Goal: Transaction & Acquisition: Book appointment/travel/reservation

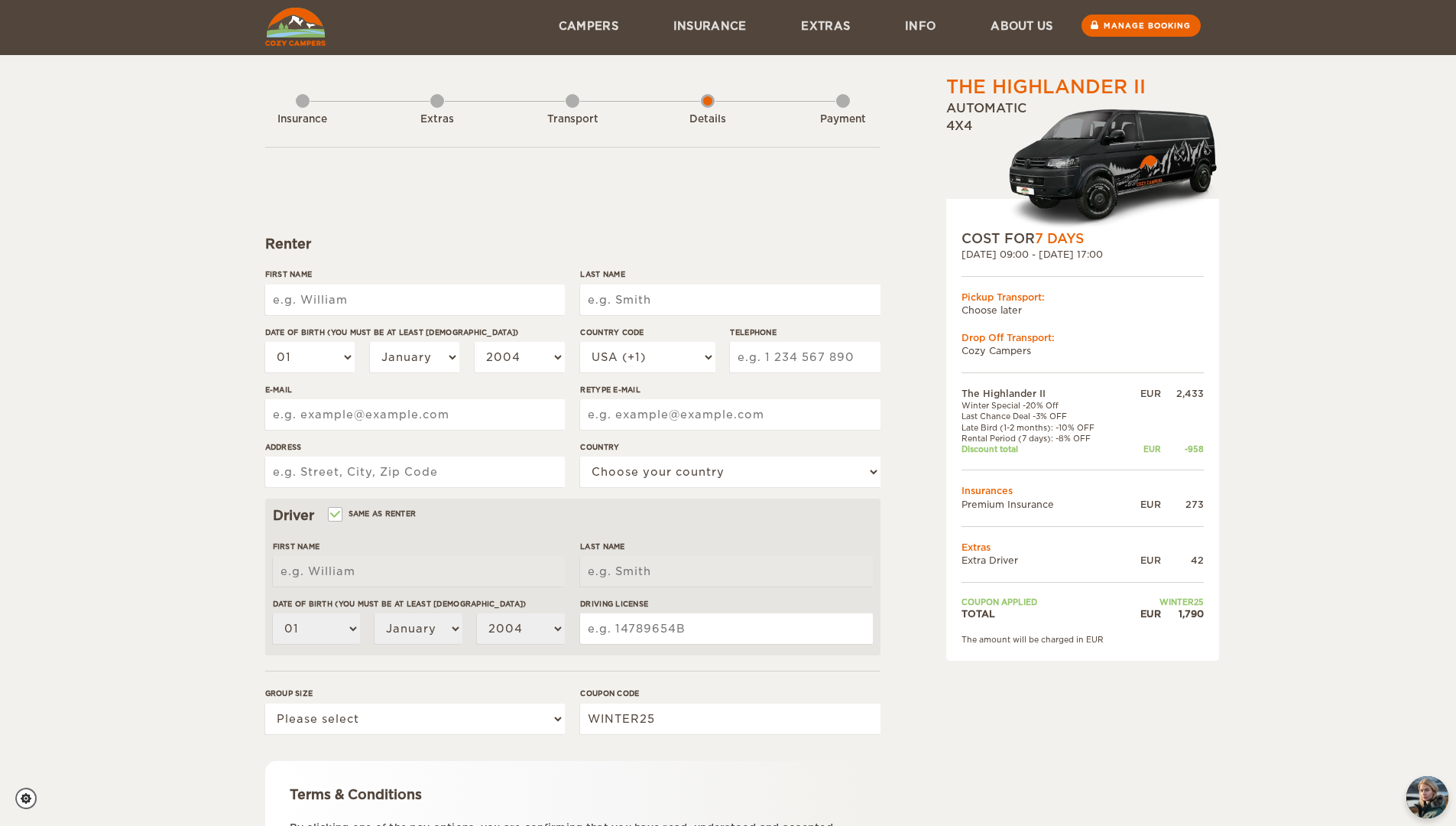
scroll to position [168, 0]
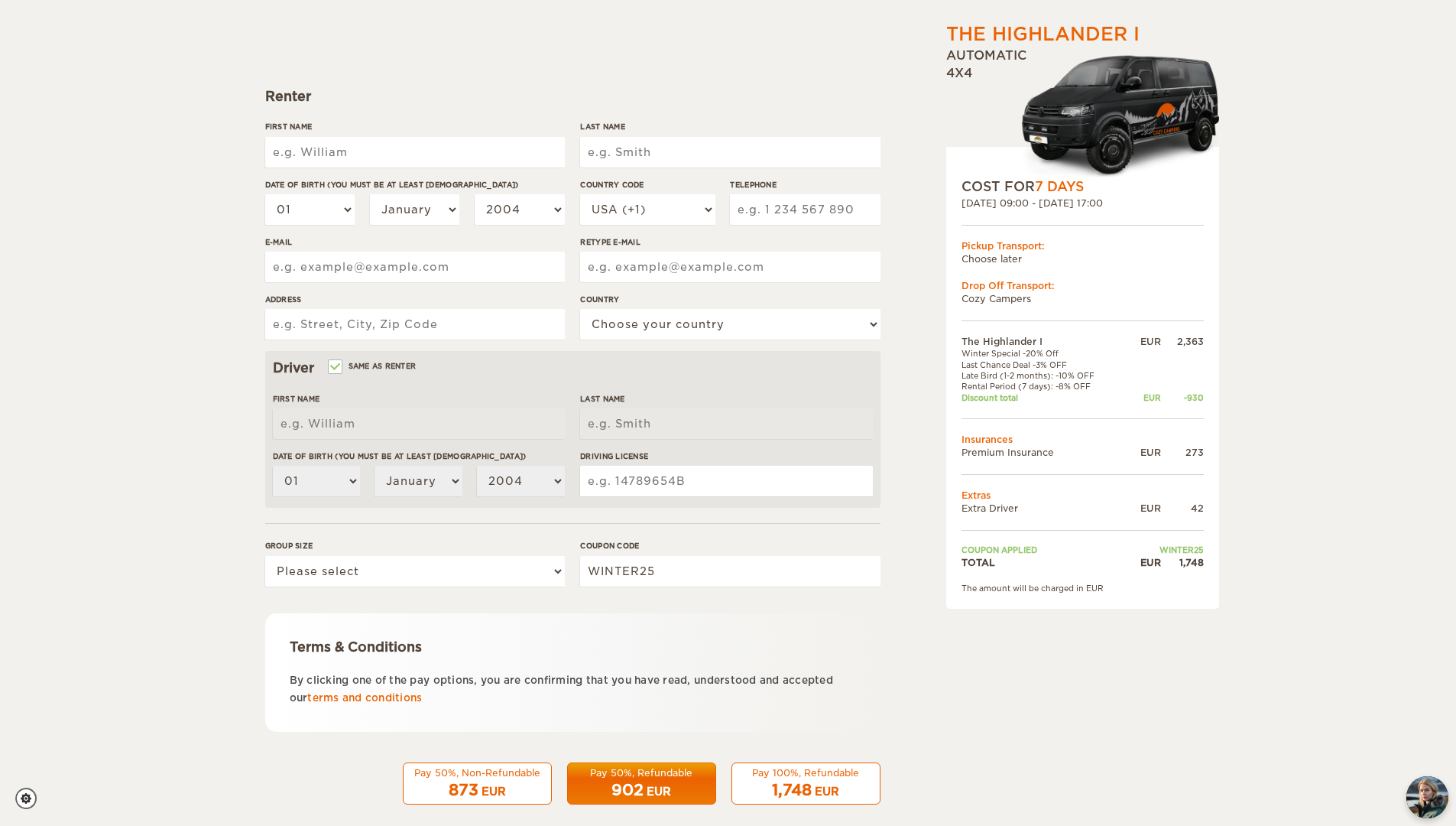
scroll to position [168, 0]
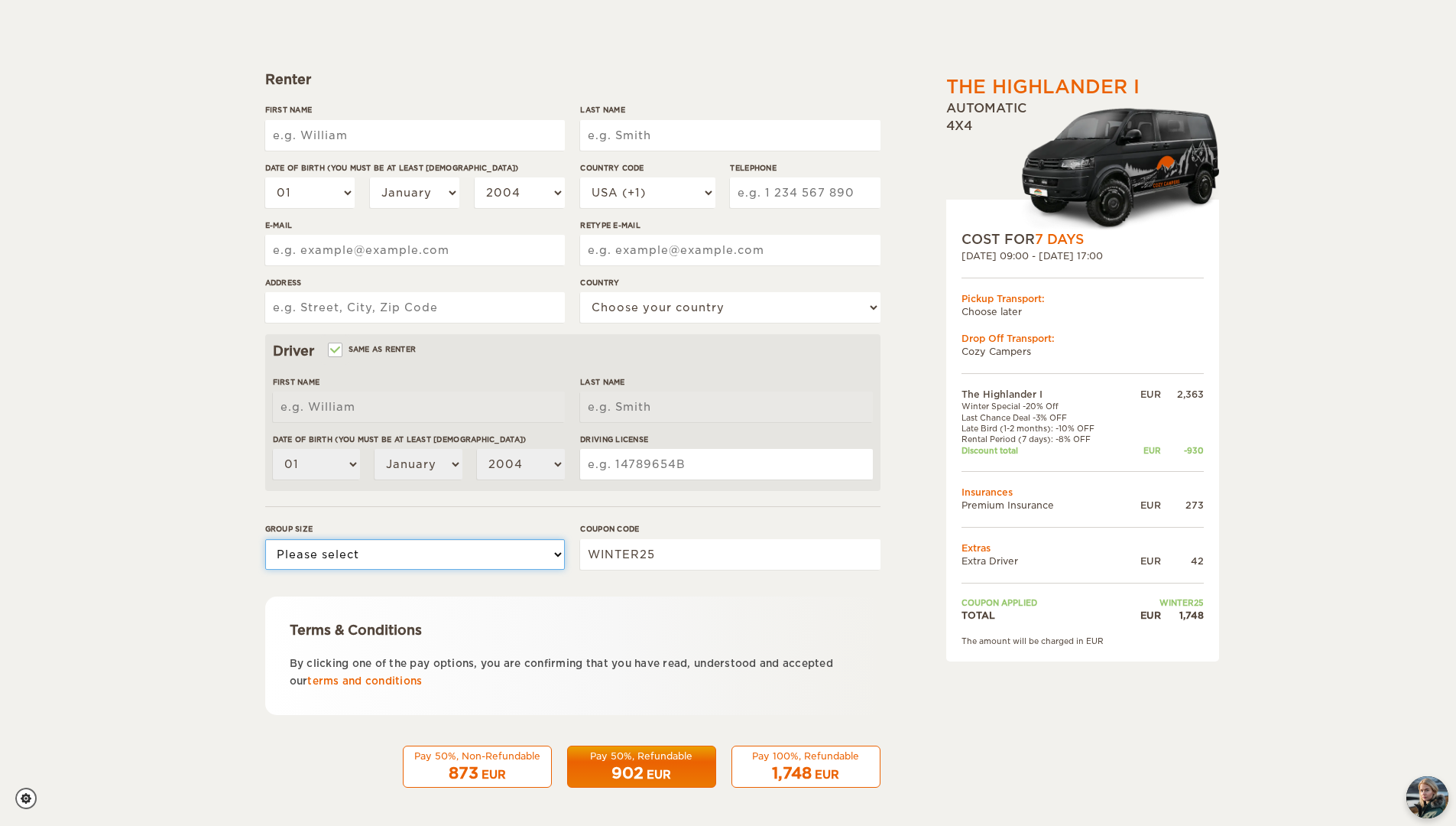
click at [548, 553] on select "Please select 1 2" at bounding box center [415, 555] width 300 height 31
select select "2"
click at [265, 539] on select "Please select 1 2" at bounding box center [415, 555] width 300 height 31
click at [343, 351] on label "Same as renter" at bounding box center [373, 348] width 87 height 15
click at [339, 351] on input "Same as renter" at bounding box center [334, 351] width 10 height 10
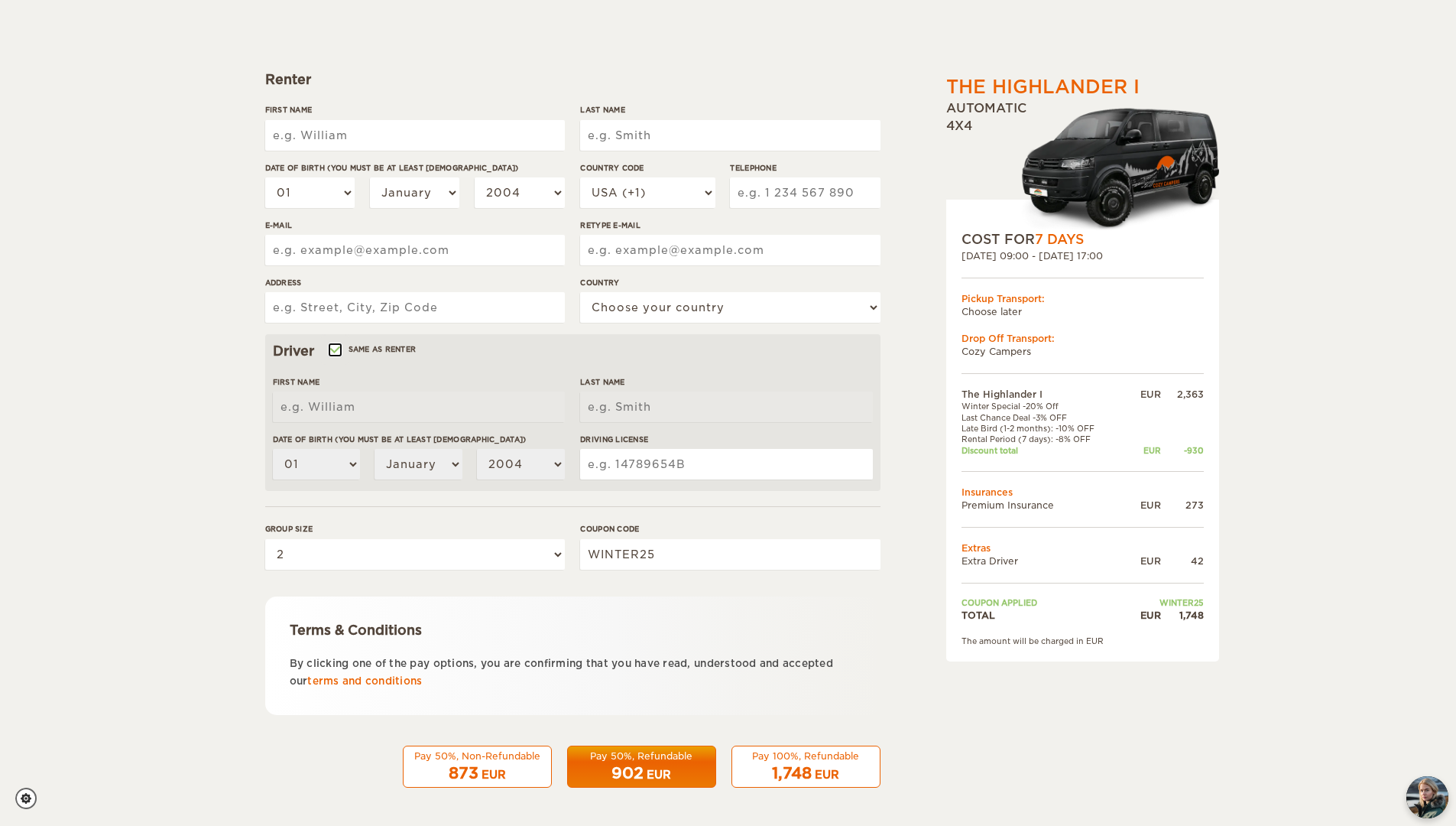
checkbox input "false"
select select
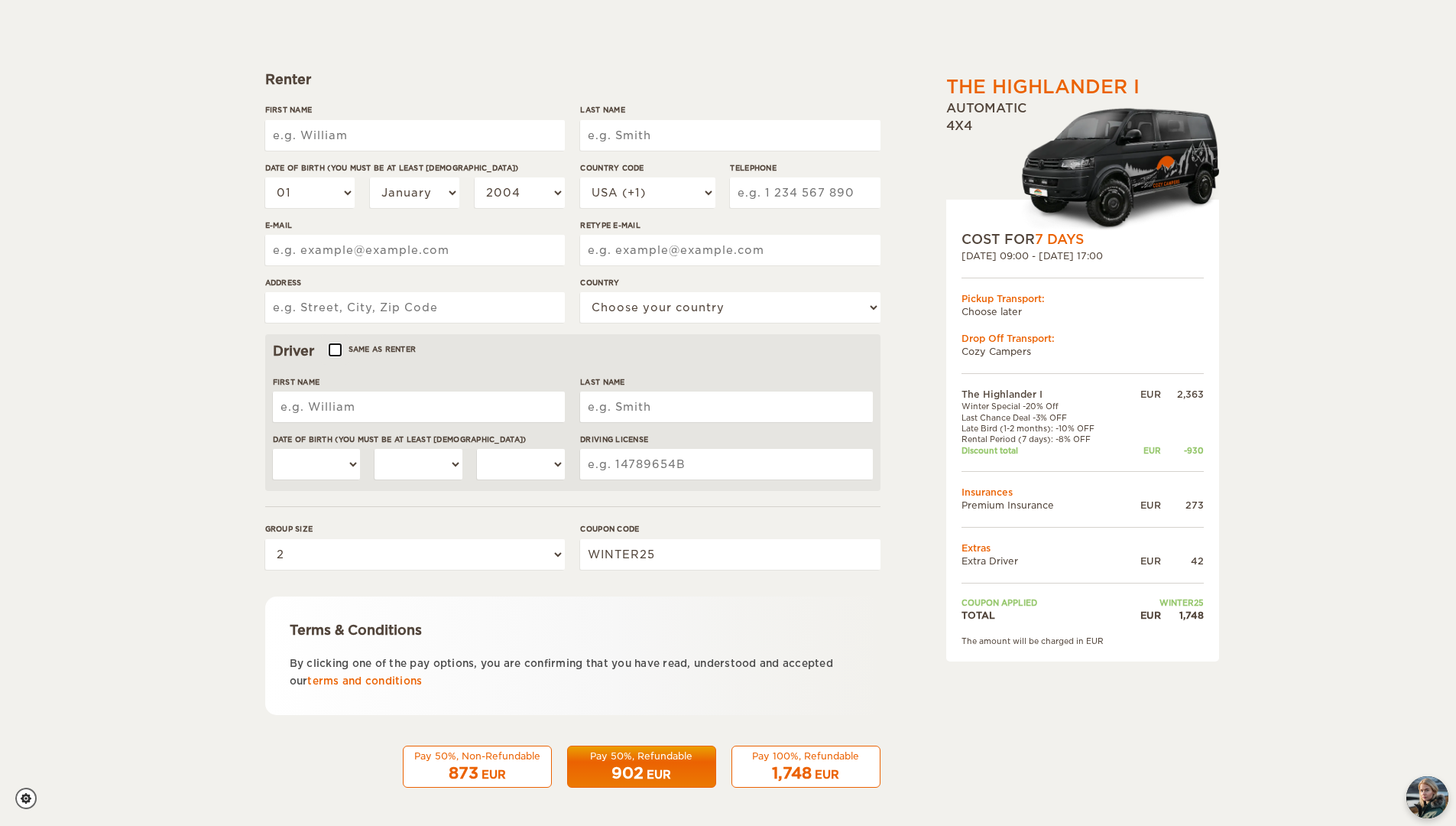
click at [339, 351] on input "Same as renter" at bounding box center [334, 351] width 10 height 10
checkbox input "true"
select select "01"
select select "2004"
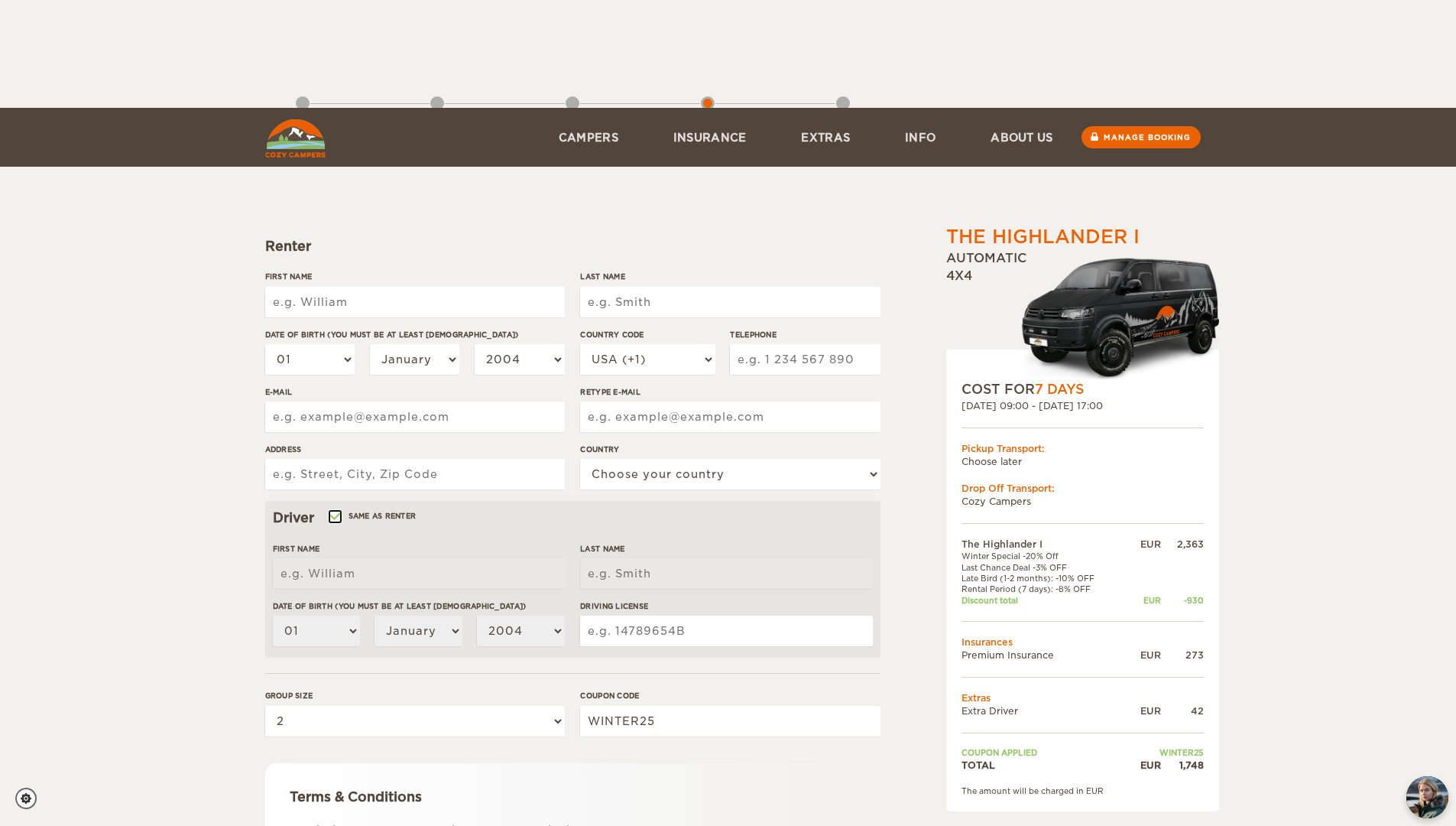
scroll to position [0, 0]
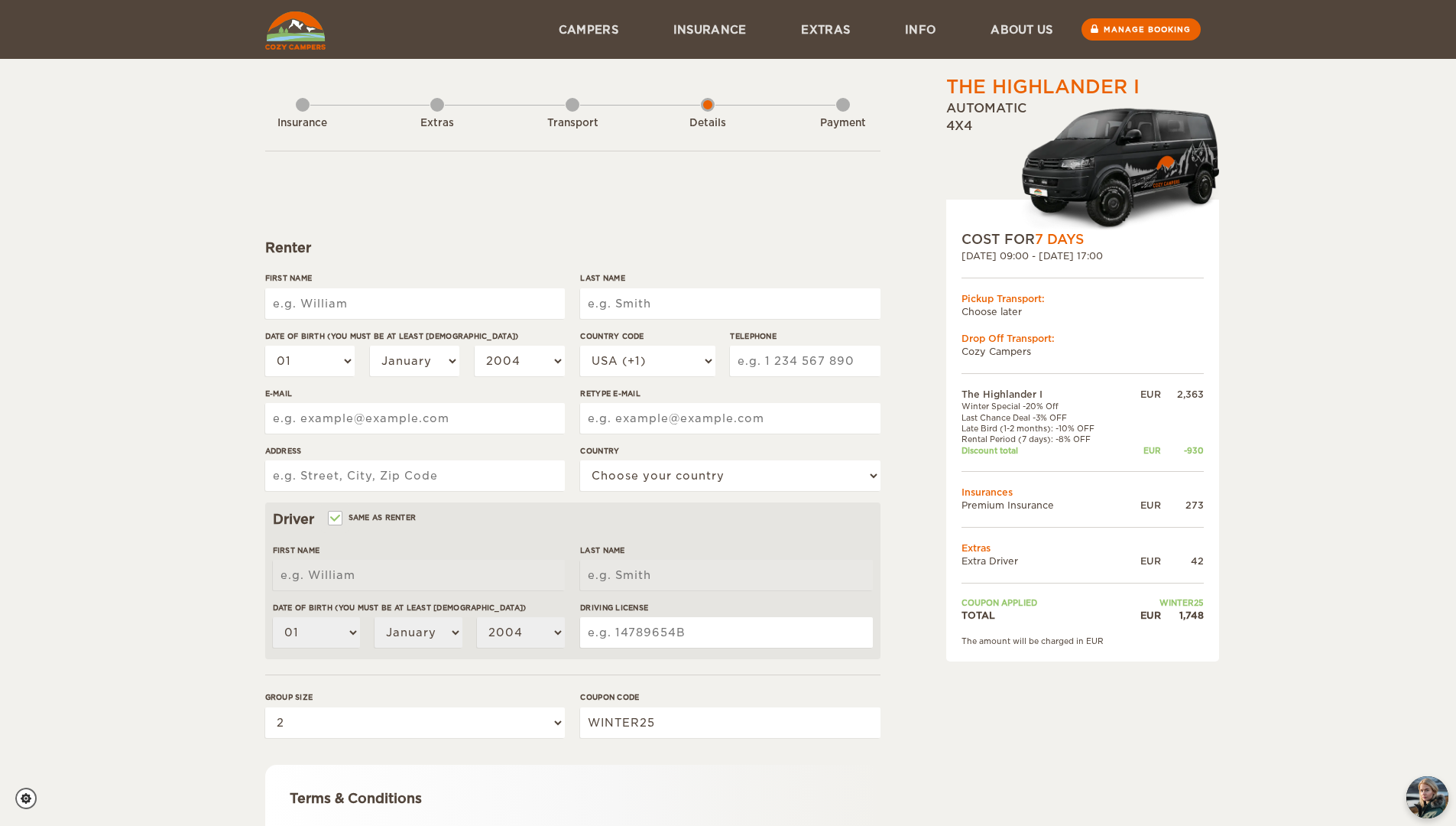
click at [337, 302] on input "First Name" at bounding box center [415, 304] width 300 height 31
type input "[PERSON_NAME]"
click at [672, 304] on input "Last Name" at bounding box center [730, 304] width 300 height 31
type input "[PERSON_NAME]"
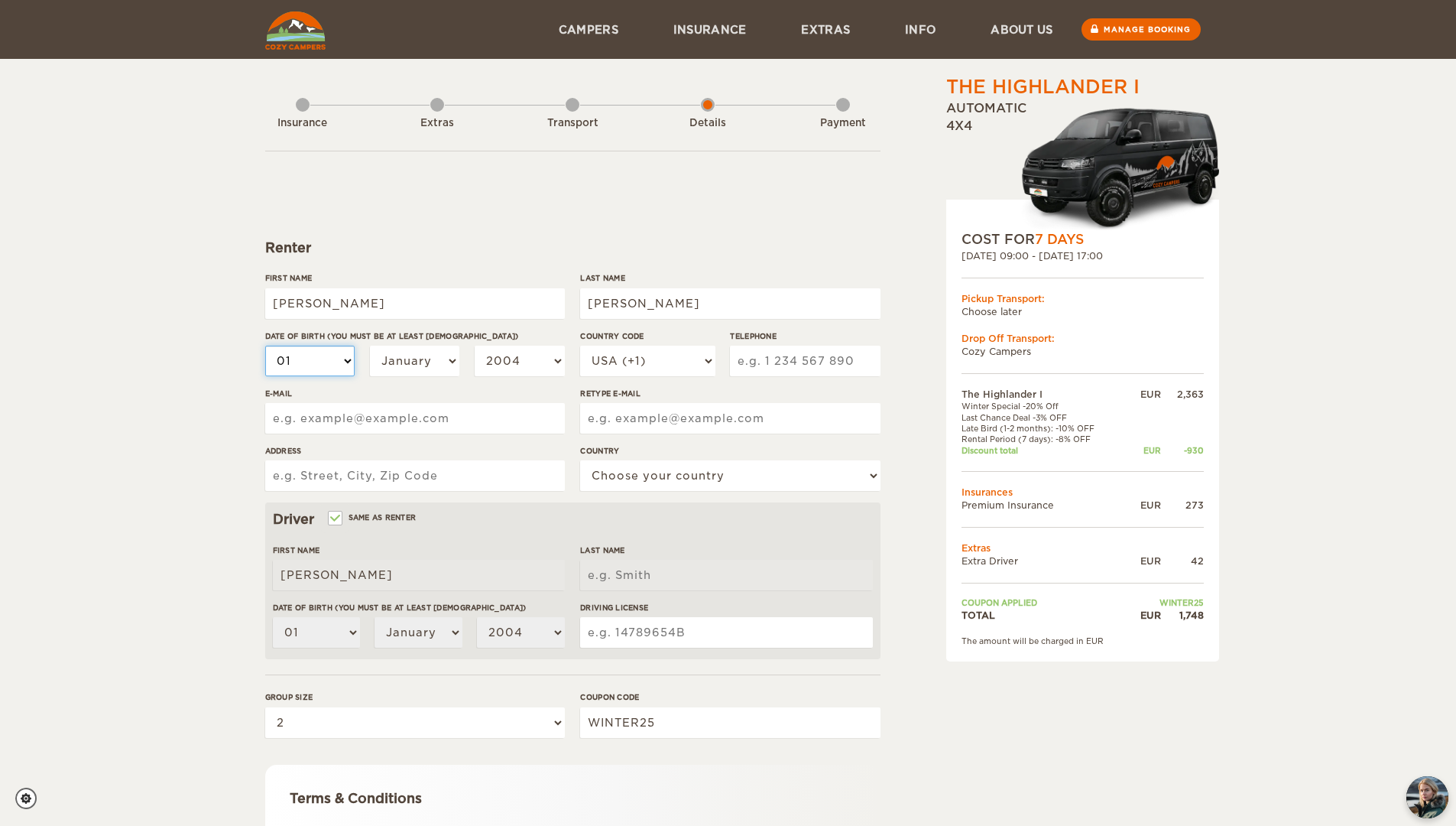
type input "[PERSON_NAME]"
click at [341, 362] on select "01 02 03 04 05 06 07 08 09 10 11 12 13 14 15 16 17 18 19 20 21 22 23 24 25 26 2…" at bounding box center [310, 361] width 90 height 31
select select "31"
click at [265, 345] on select "01 02 03 04 05 06 07 08 09 10 11 12 13 14 15 16 17 18 19 20 21 22 23 24 25 26 2…" at bounding box center [310, 361] width 90 height 31
select select "31"
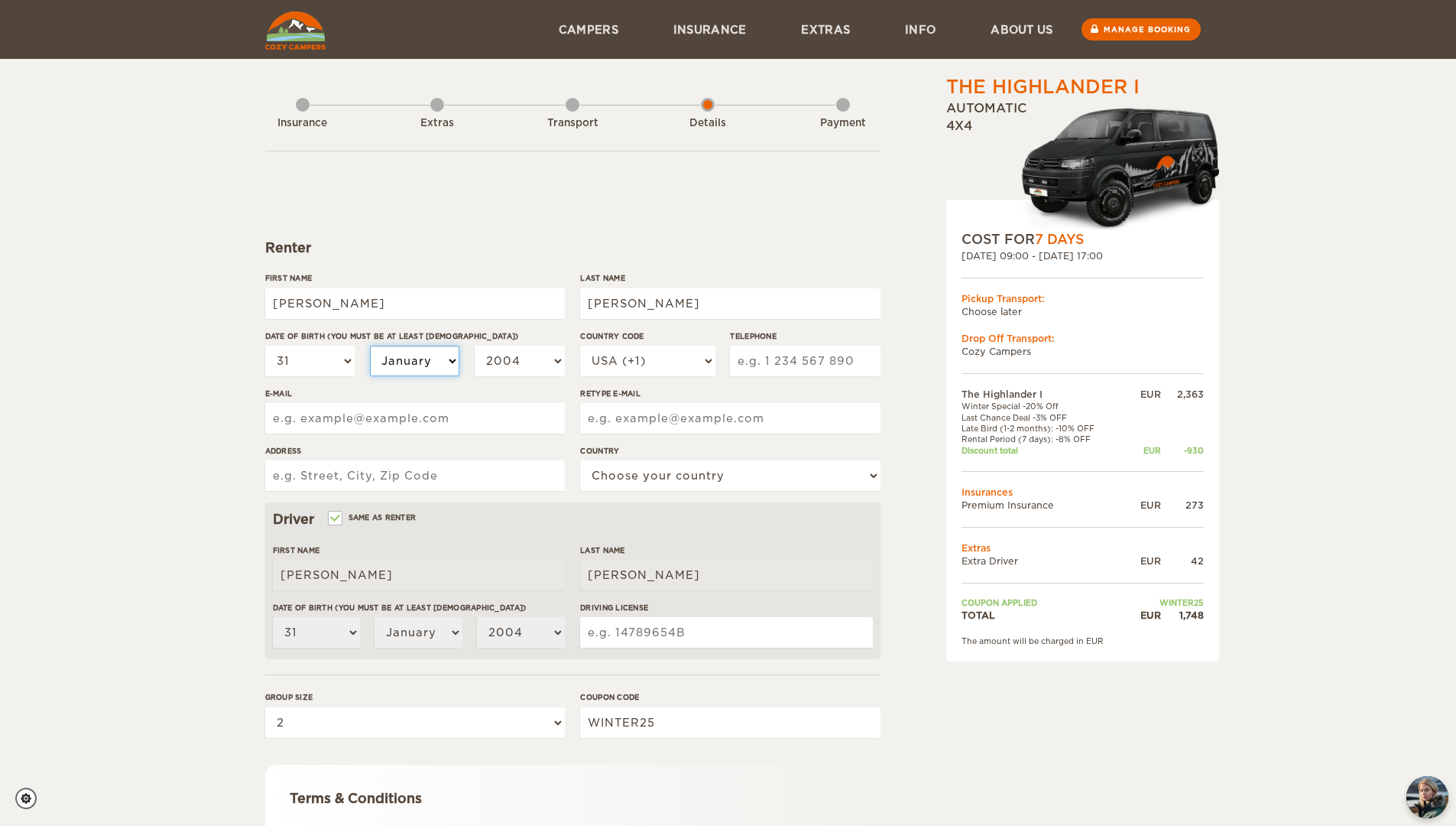
click at [434, 362] on select "January February March April May June July August September October November De…" at bounding box center [415, 361] width 90 height 31
select select "07"
click at [370, 345] on select "January February March April May June July August September October November De…" at bounding box center [415, 361] width 90 height 31
select select "07"
click at [552, 365] on select "2004 2003 2002 2001 2000 1999 1998 1997 1996 1995 1994 1993 1992 1991 1990 1989…" at bounding box center [520, 361] width 90 height 31
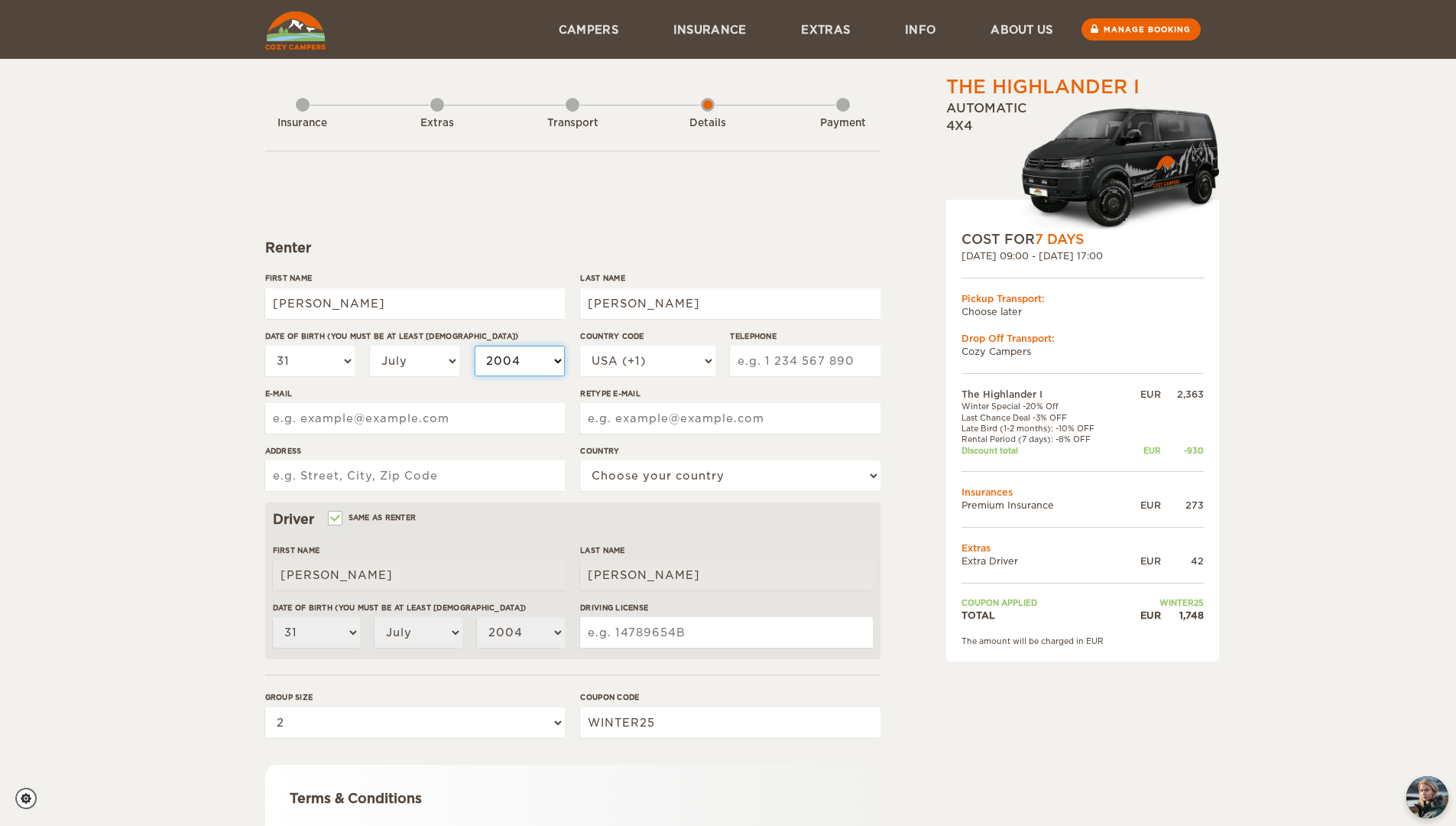
select select "1993"
click at [475, 345] on select "2004 2003 2002 2001 2000 1999 1998 1997 1996 1995 1994 1993 1992 1991 1990 1989…" at bounding box center [520, 361] width 90 height 31
select select "1993"
click at [792, 362] on input "Telephone" at bounding box center [805, 361] width 150 height 31
type input "4753527258"
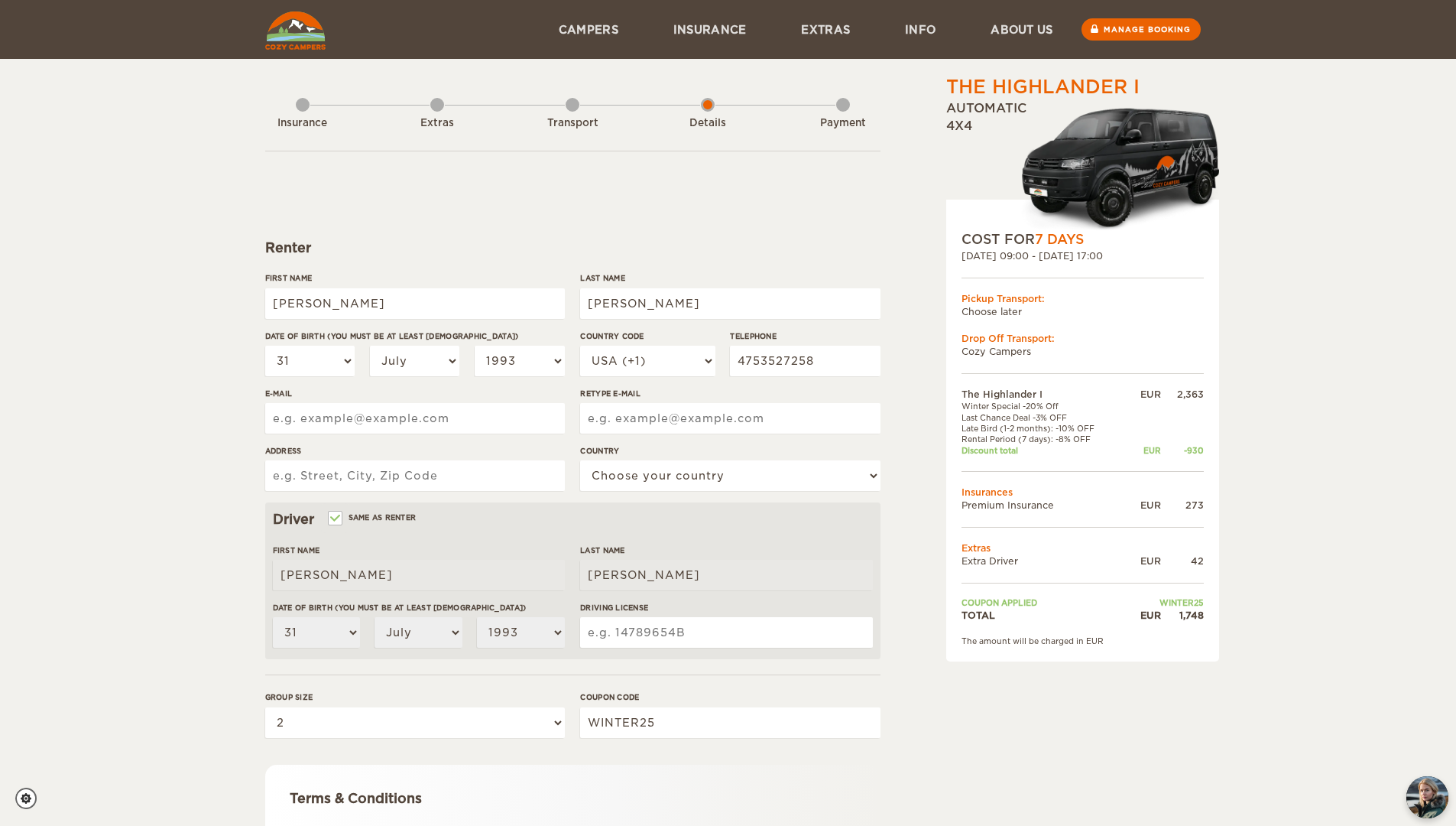
click at [172, 449] on div "The Highlander I Expand Collapse Total 1,748 EUR Automatic 4x4 COST FOR 7 Days …" at bounding box center [728, 497] width 1456 height 994
click at [385, 423] on input "E-mail" at bounding box center [415, 419] width 300 height 31
click at [151, 464] on div "The Highlander I Expand Collapse Total 1,748 EUR Automatic 4x4 COST FOR 7 Days …" at bounding box center [728, 497] width 1456 height 994
click at [439, 416] on input "E-mail" at bounding box center [415, 419] width 300 height 31
type input "[EMAIL_ADDRESS][DOMAIN_NAME]"
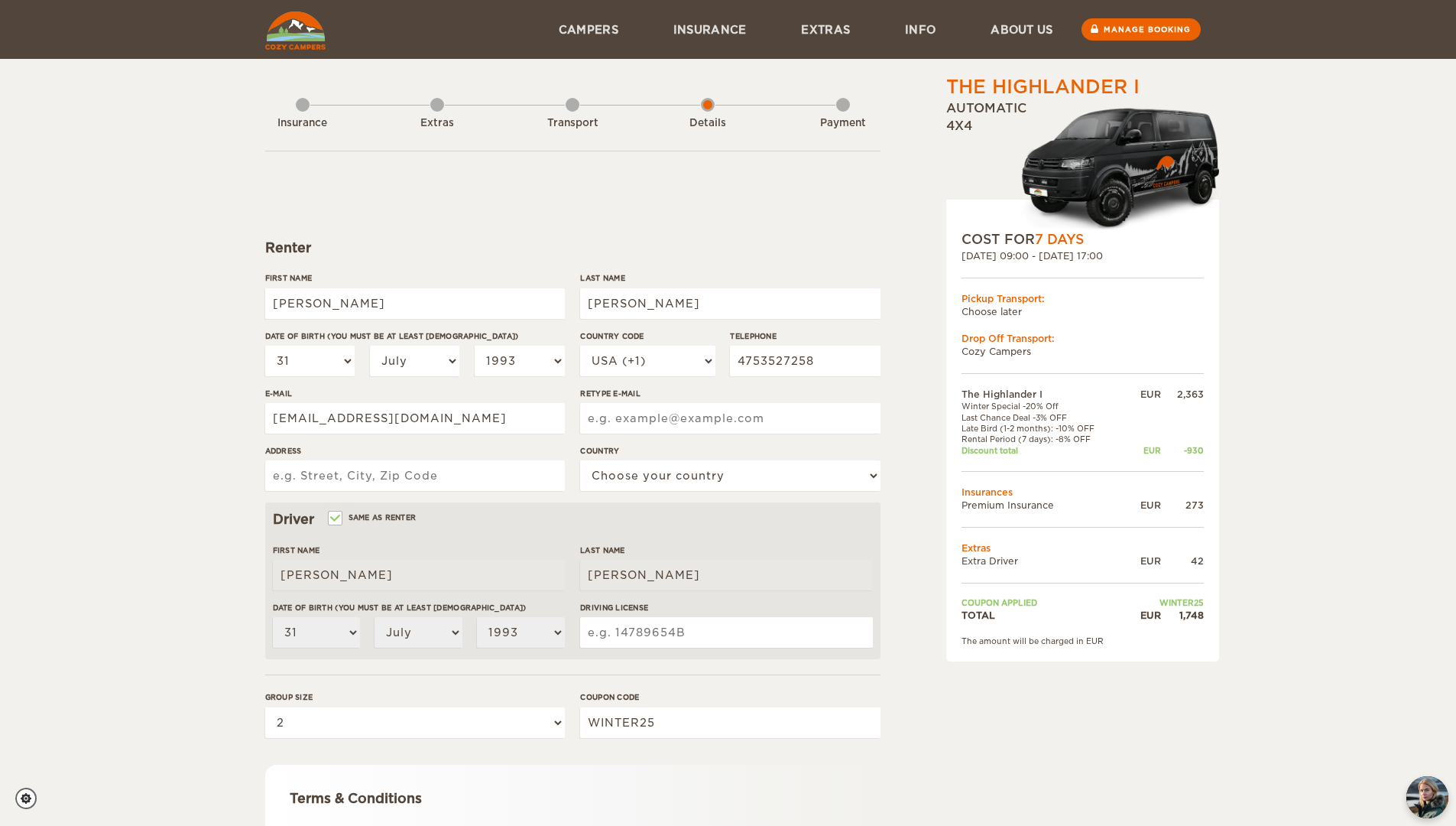
click at [663, 422] on input "Retype E-mail" at bounding box center [730, 419] width 300 height 31
click at [357, 475] on input "Address" at bounding box center [415, 476] width 300 height 31
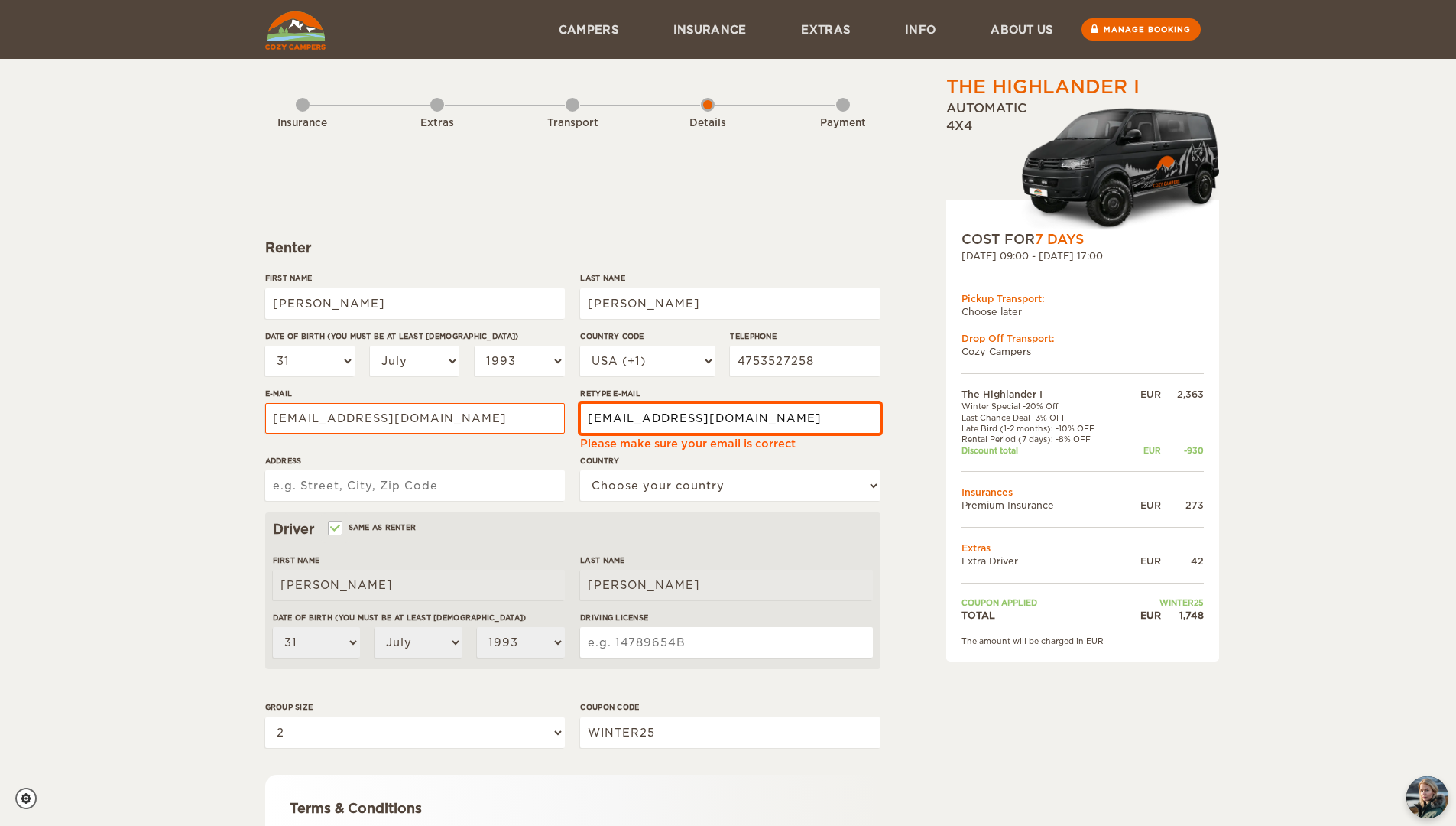
click at [806, 414] on input "[EMAIL_ADDRESS][DOMAIN_NAME]" at bounding box center [730, 419] width 300 height 31
click at [672, 416] on input "[EMAIL_ADDRESS][DOMAIN_NAME]" at bounding box center [730, 419] width 300 height 31
type input "[EMAIL_ADDRESS][DOMAIN_NAME]"
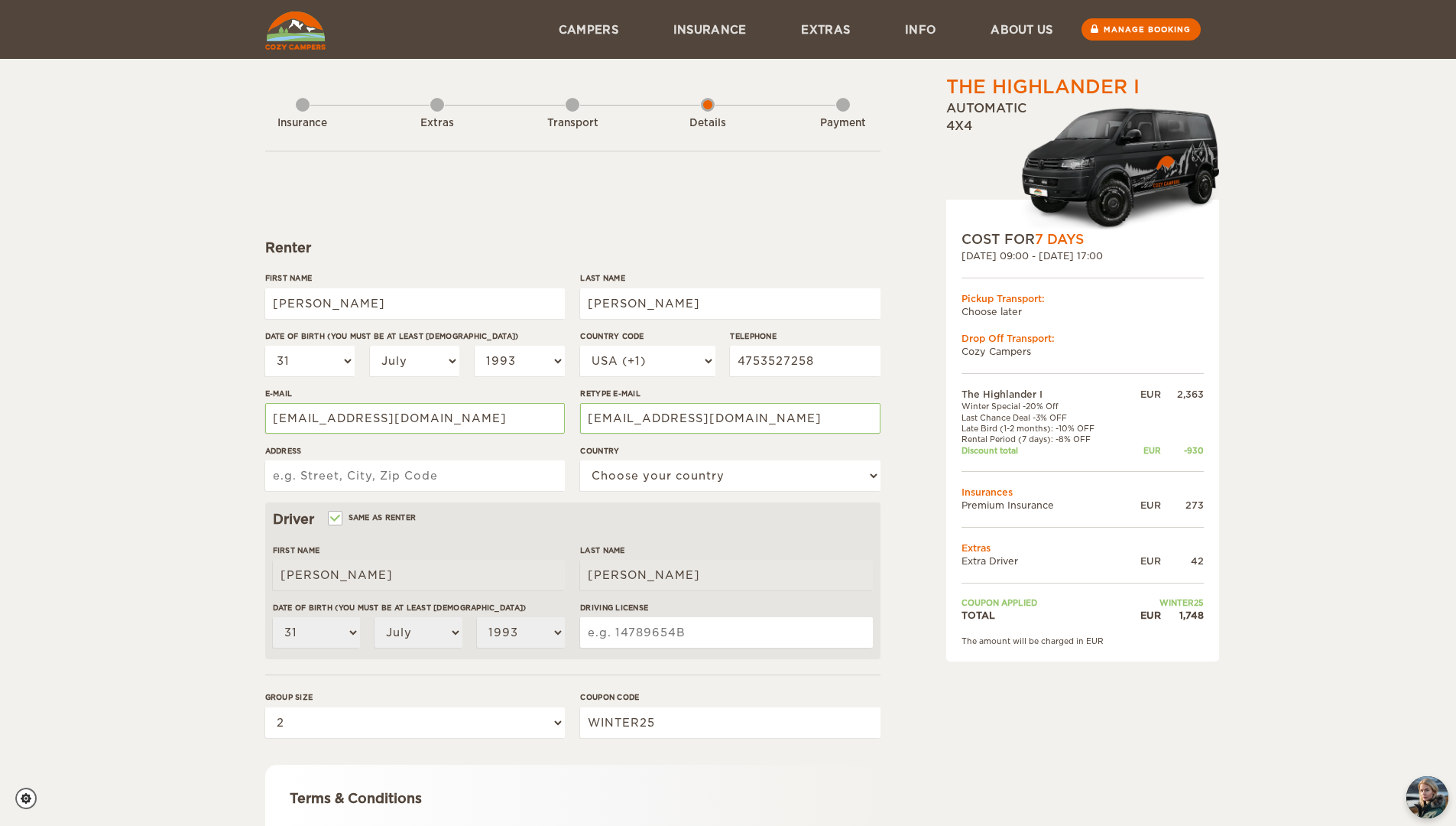
click at [380, 481] on input "Address" at bounding box center [415, 476] width 300 height 31
click at [348, 475] on input "Address" at bounding box center [415, 476] width 300 height 31
type input "[STREET_ADDRESS]"
select select "222"
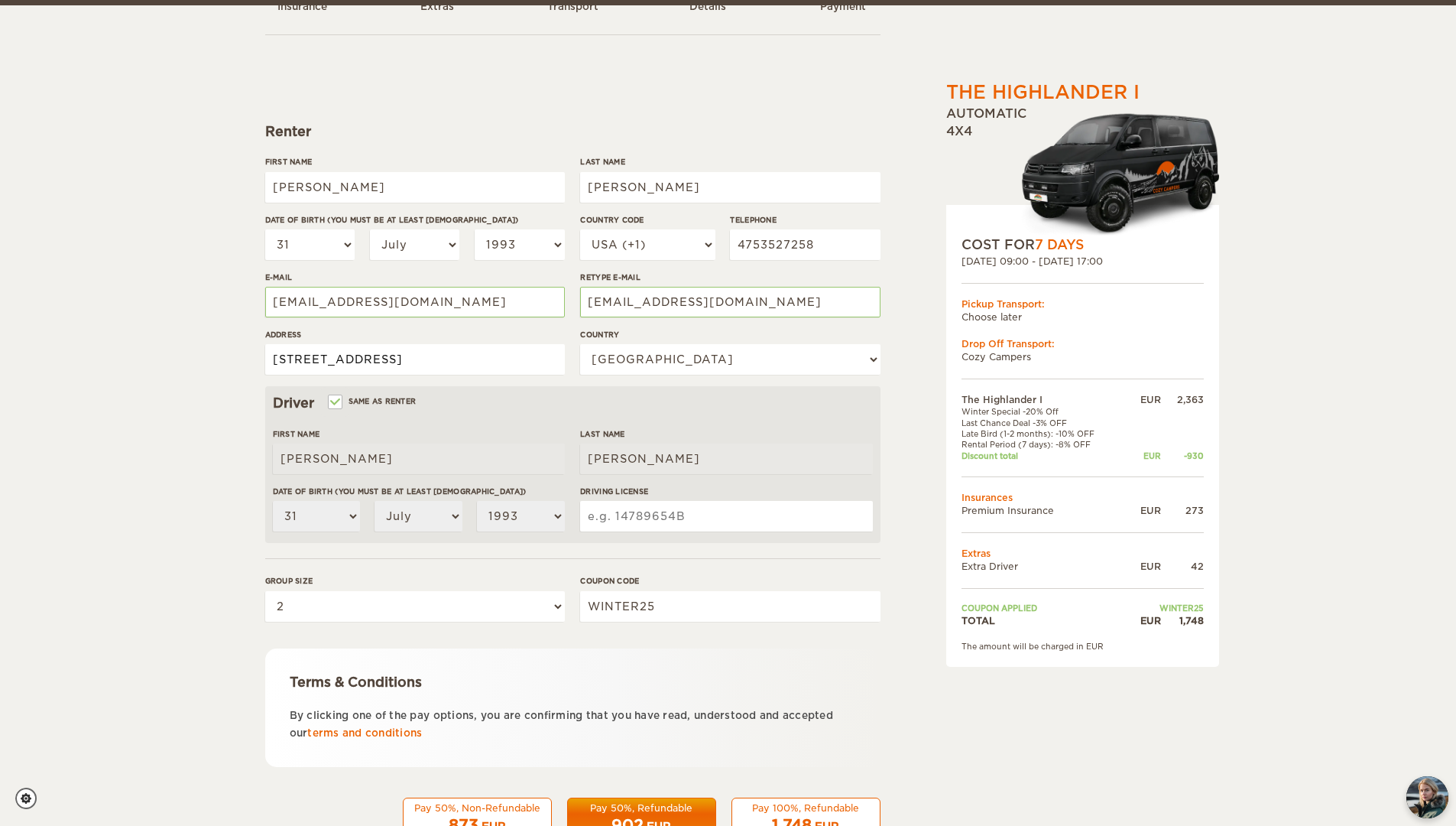
scroll to position [121, 0]
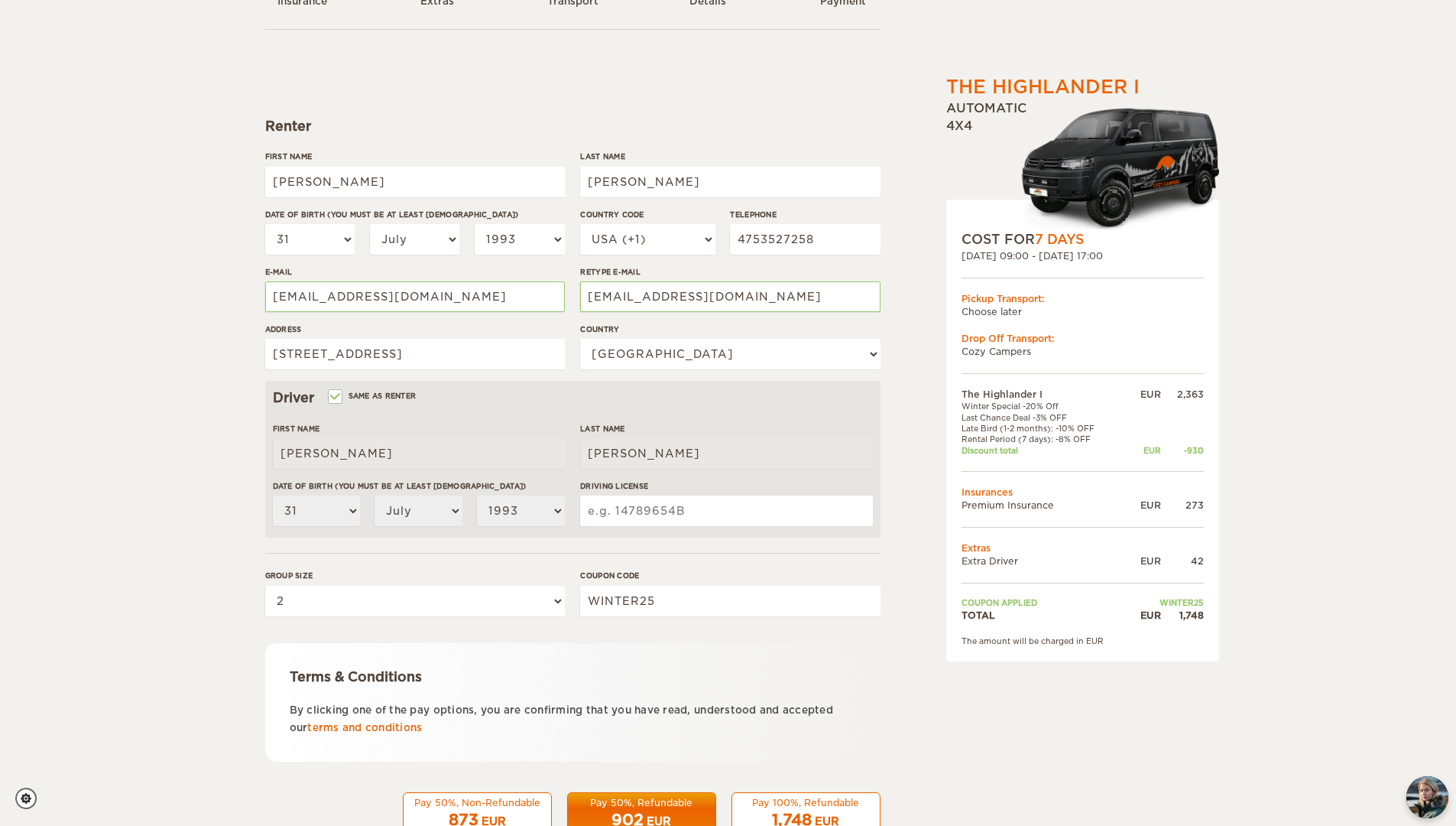
drag, startPoint x: 718, startPoint y: 515, endPoint x: 707, endPoint y: 511, distance: 11.7
click at [718, 515] on input "Driving License" at bounding box center [726, 511] width 292 height 31
type input "C"
click at [755, 347] on select "Choose your country [GEOGRAPHIC_DATA] [GEOGRAPHIC_DATA] [GEOGRAPHIC_DATA] [GEOG…" at bounding box center [730, 354] width 300 height 31
select select "133"
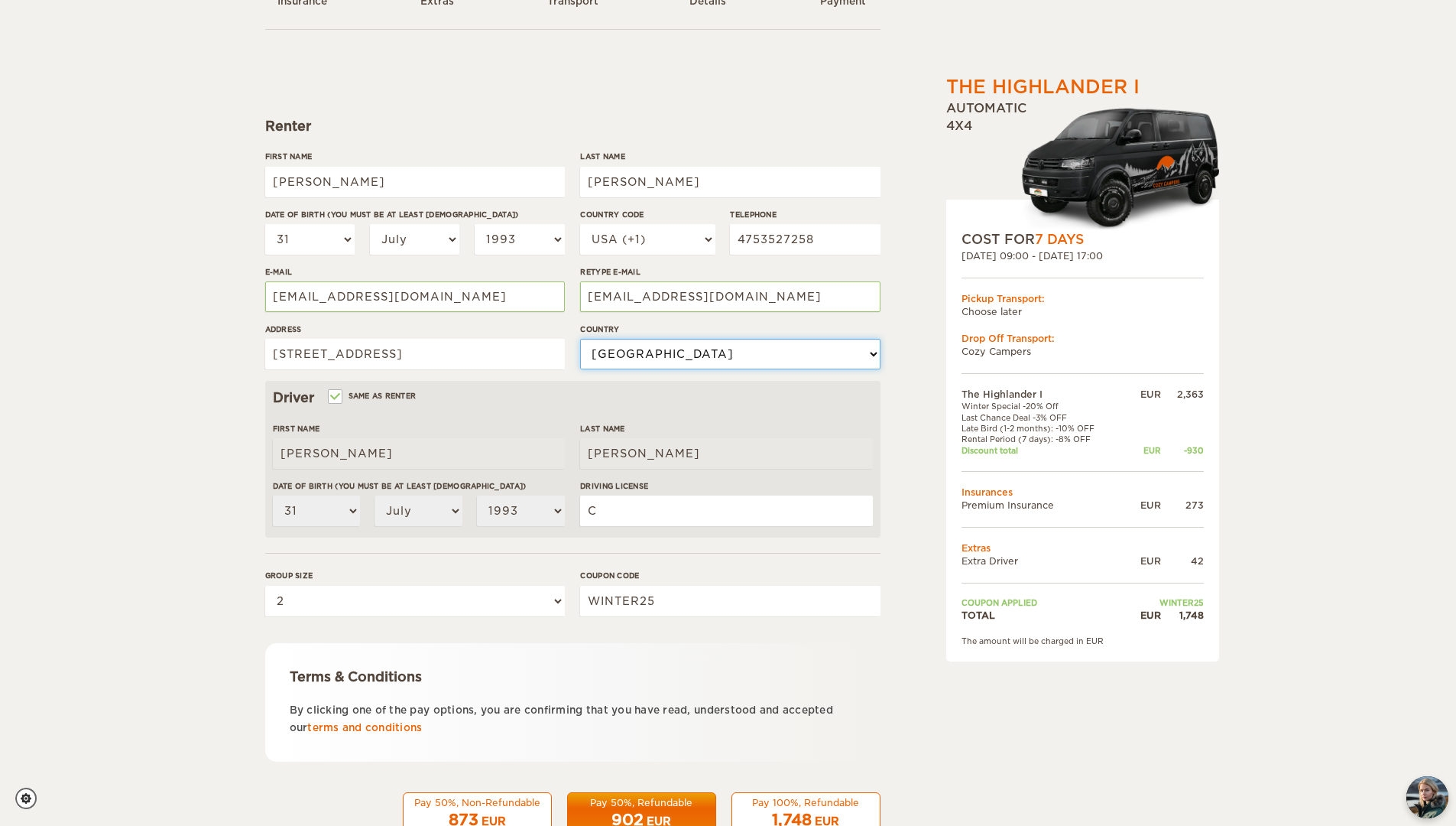
click at [580, 338] on select "Choose your country [GEOGRAPHIC_DATA] [GEOGRAPHIC_DATA] [GEOGRAPHIC_DATA] [GEOG…" at bounding box center [730, 354] width 300 height 31
click at [668, 522] on input "C" at bounding box center [726, 511] width 292 height 31
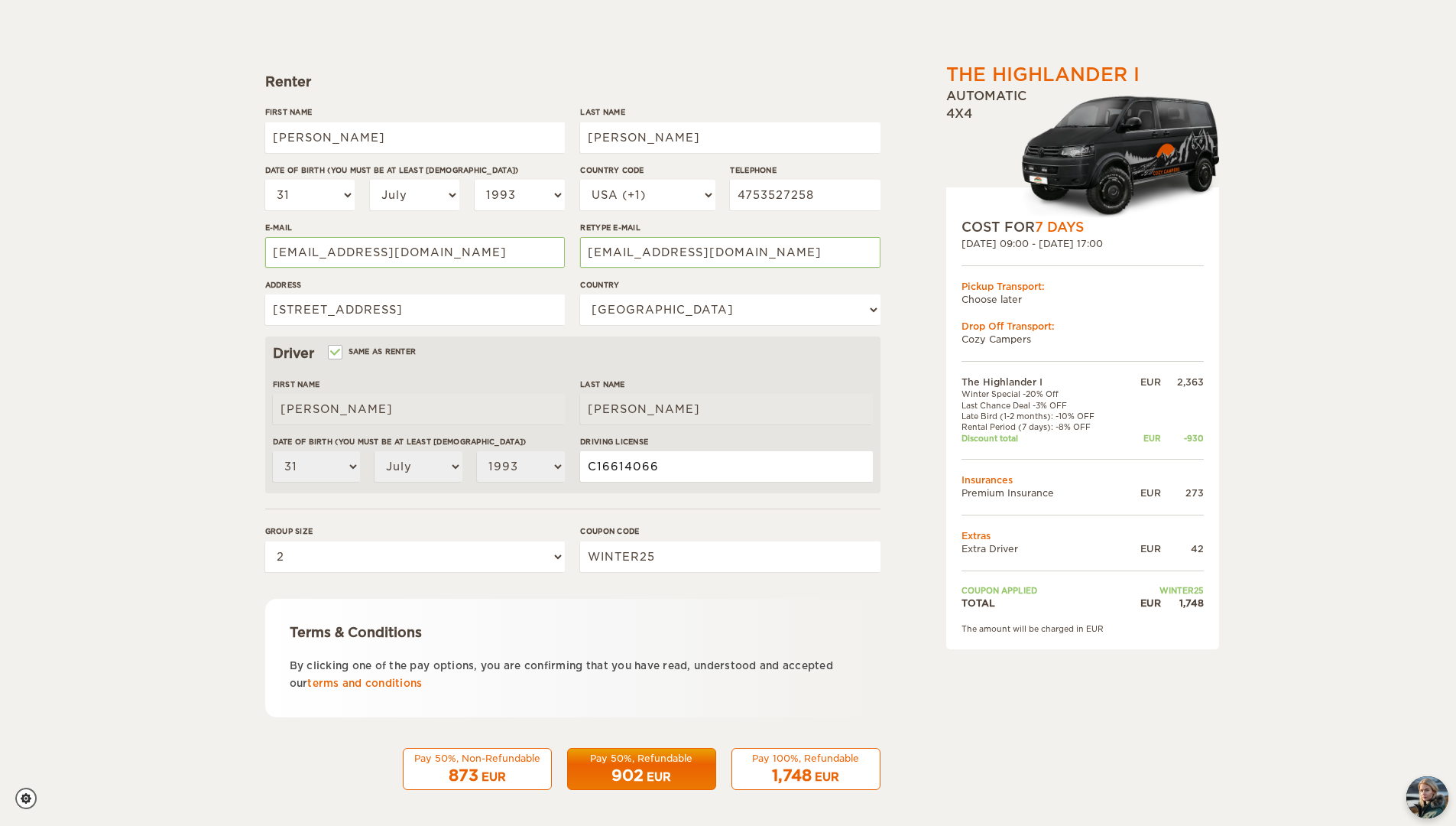
scroll to position [168, 0]
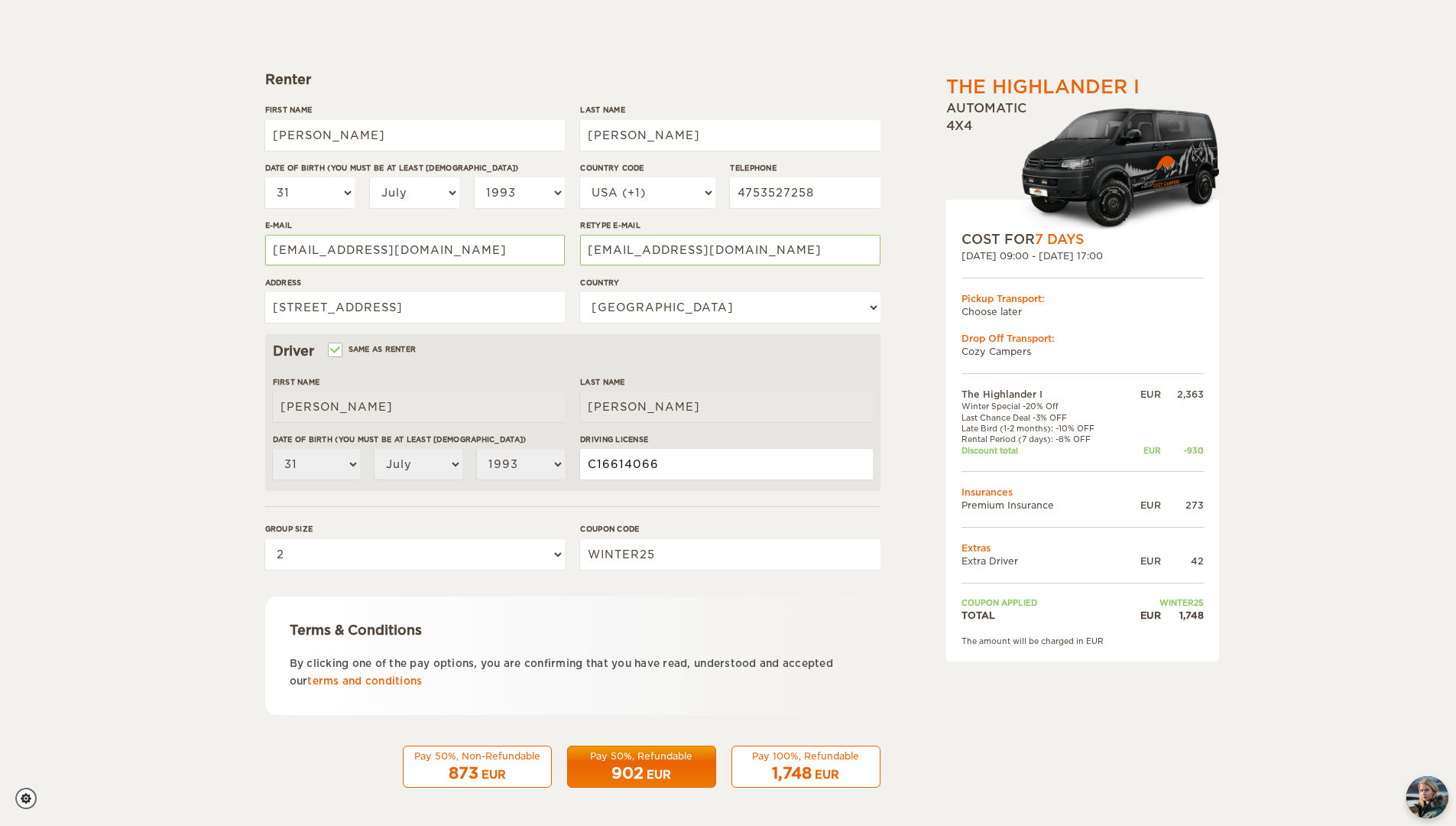
type input "C16614066"
click at [693, 761] on div "Pay 50%, Refundable" at bounding box center [641, 756] width 129 height 13
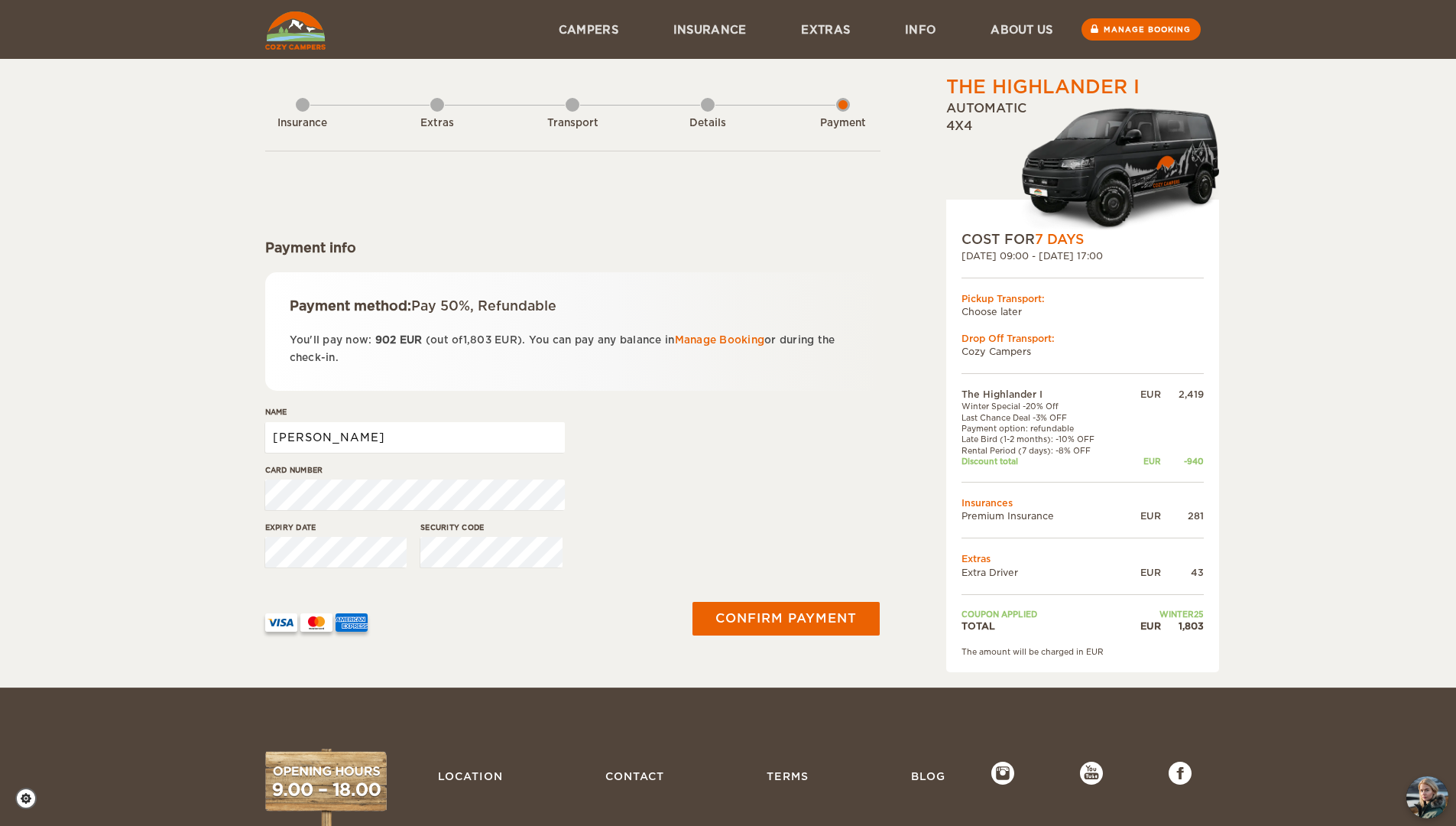
click at [396, 436] on input "[PERSON_NAME]" at bounding box center [415, 437] width 300 height 31
click at [774, 431] on div "Name Juan Francisco" at bounding box center [572, 434] width 616 height 57
